Goal: Transaction & Acquisition: Purchase product/service

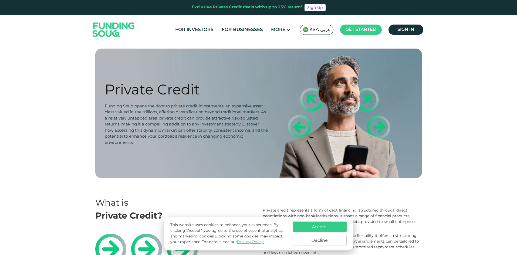
click at [303, 229] on button "Accept" at bounding box center [319, 226] width 54 height 11
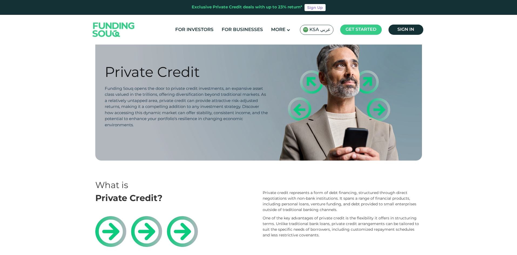
scroll to position [27, 0]
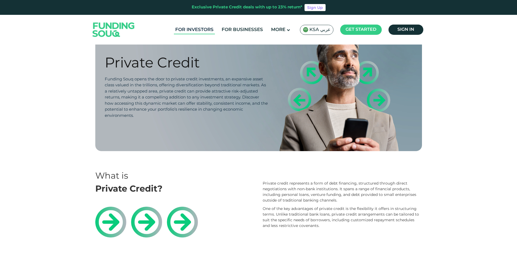
click at [203, 28] on link "For Investors" at bounding box center [194, 29] width 41 height 9
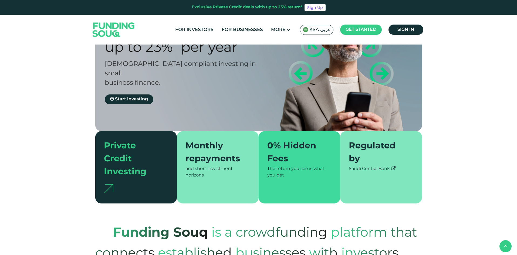
scroll to position [54, 0]
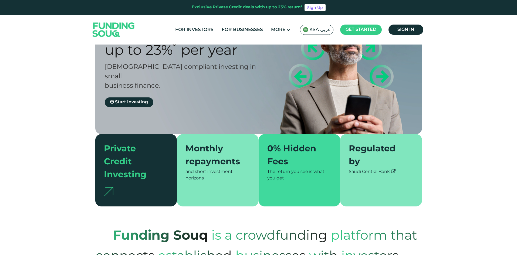
click at [111, 187] on img at bounding box center [108, 191] width 9 height 9
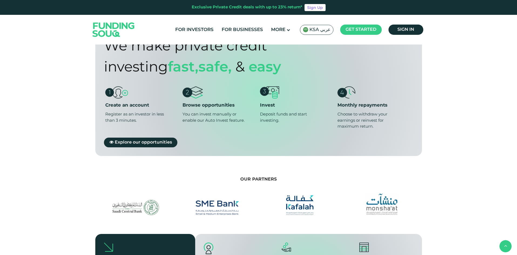
scroll to position [432, 0]
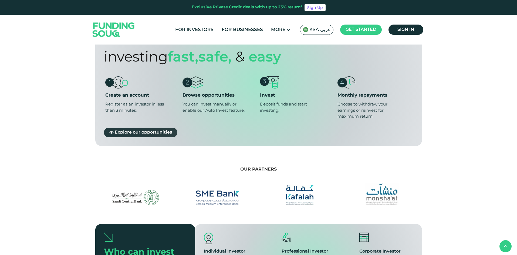
click at [135, 130] on span "Explore our opportunities" at bounding box center [143, 132] width 57 height 4
